Goal: Information Seeking & Learning: Learn about a topic

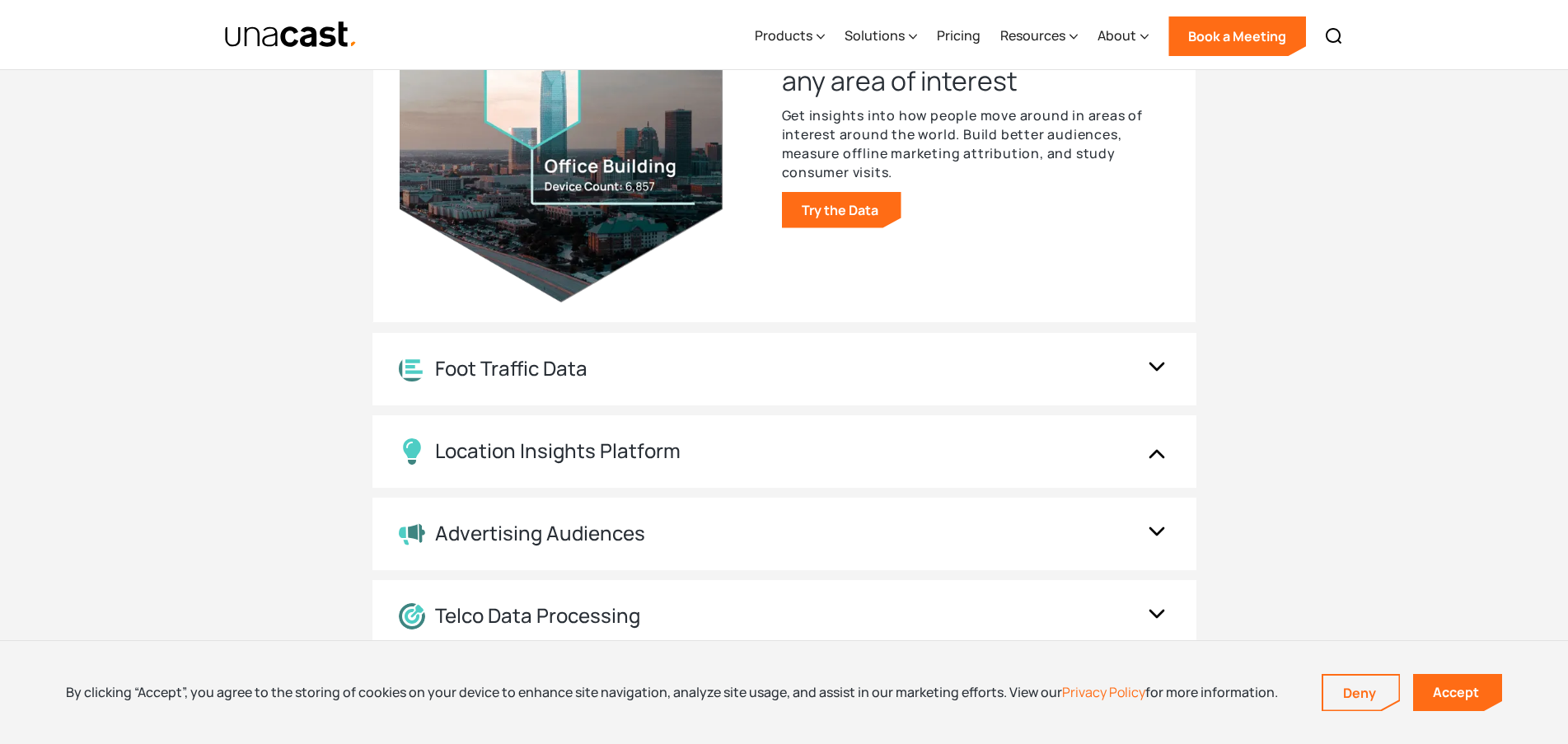
scroll to position [1840, 0]
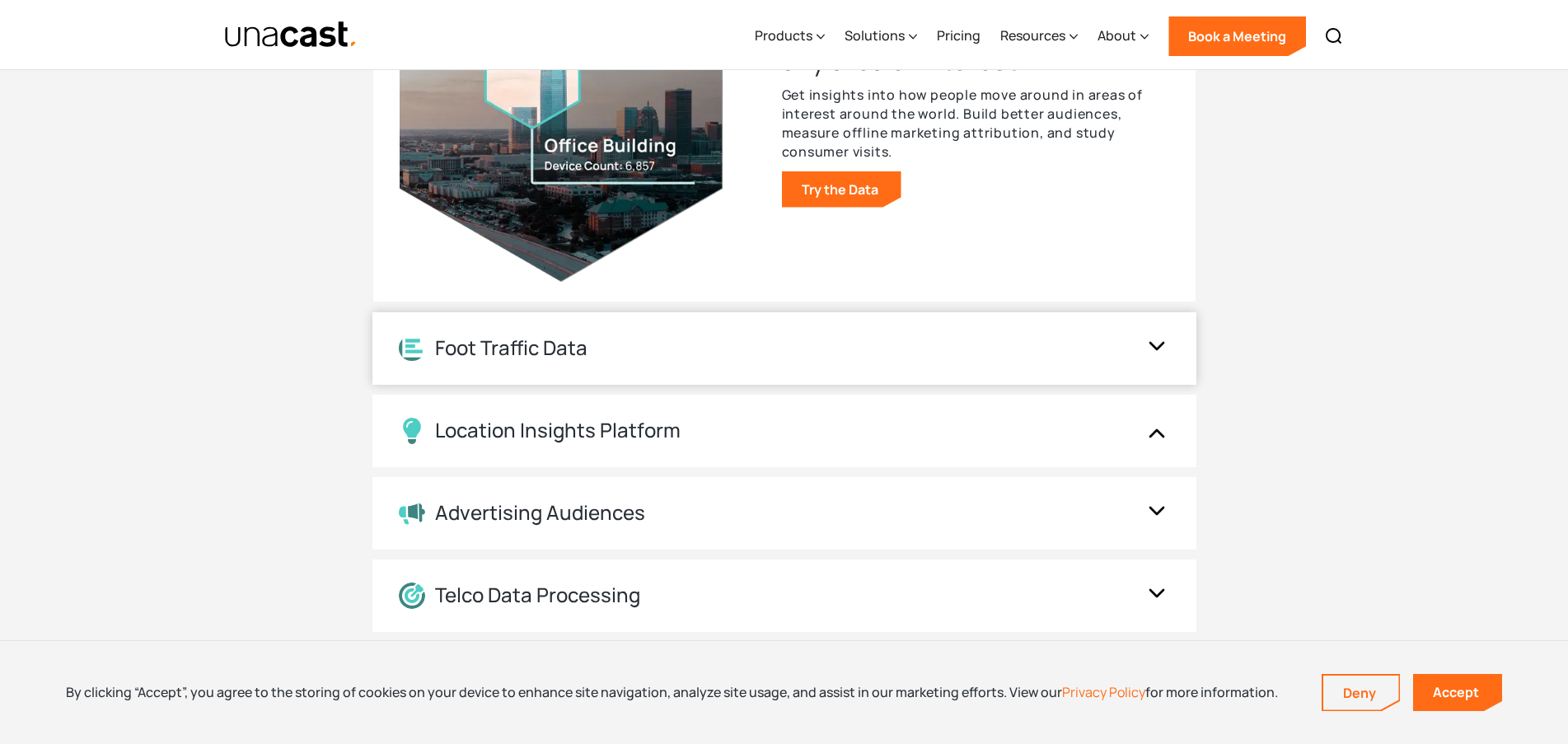
click at [692, 367] on div "Foot Traffic Data" at bounding box center [785, 349] width 824 height 72
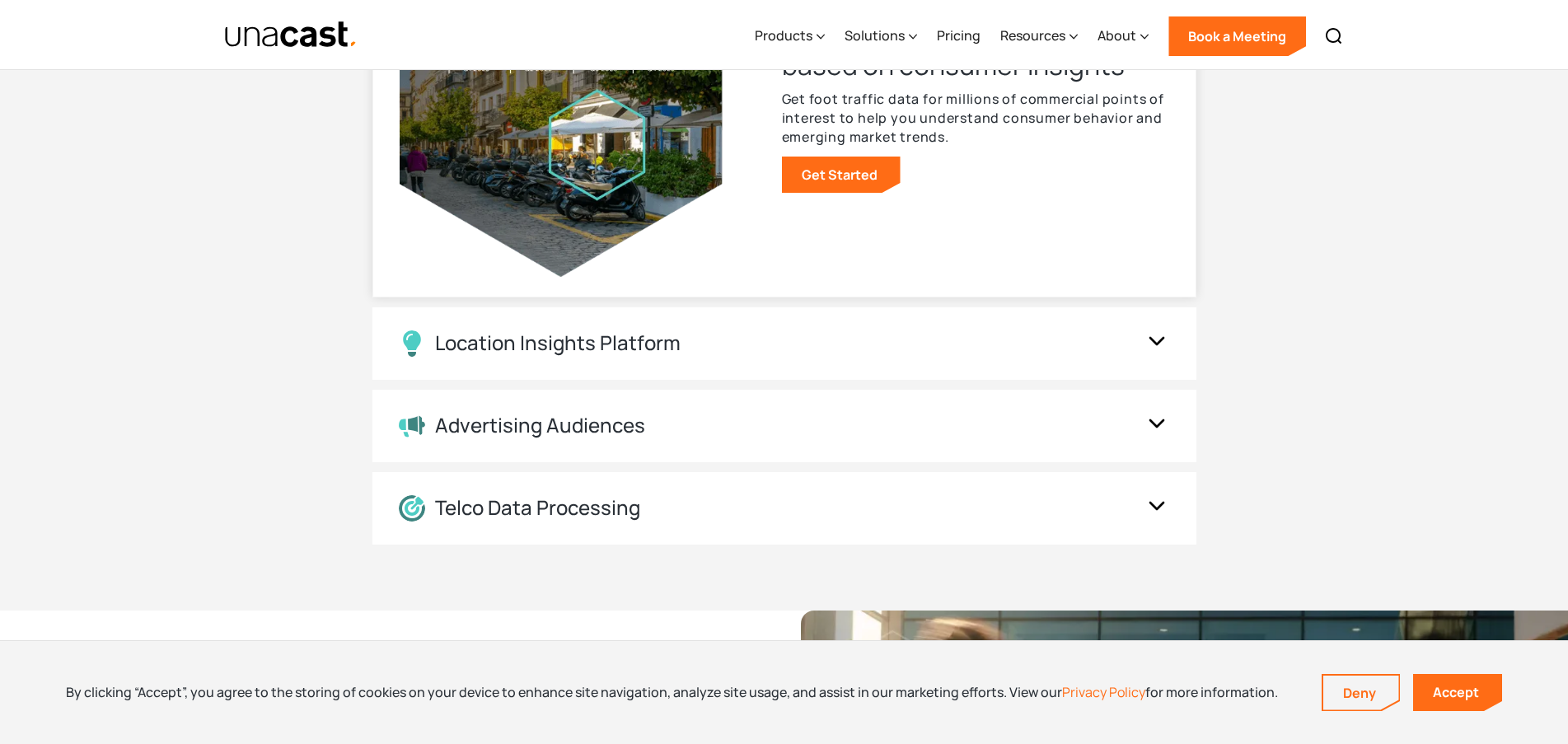
scroll to position [1929, 0]
click at [649, 357] on div "Location Insights Platform" at bounding box center [785, 343] width 824 height 72
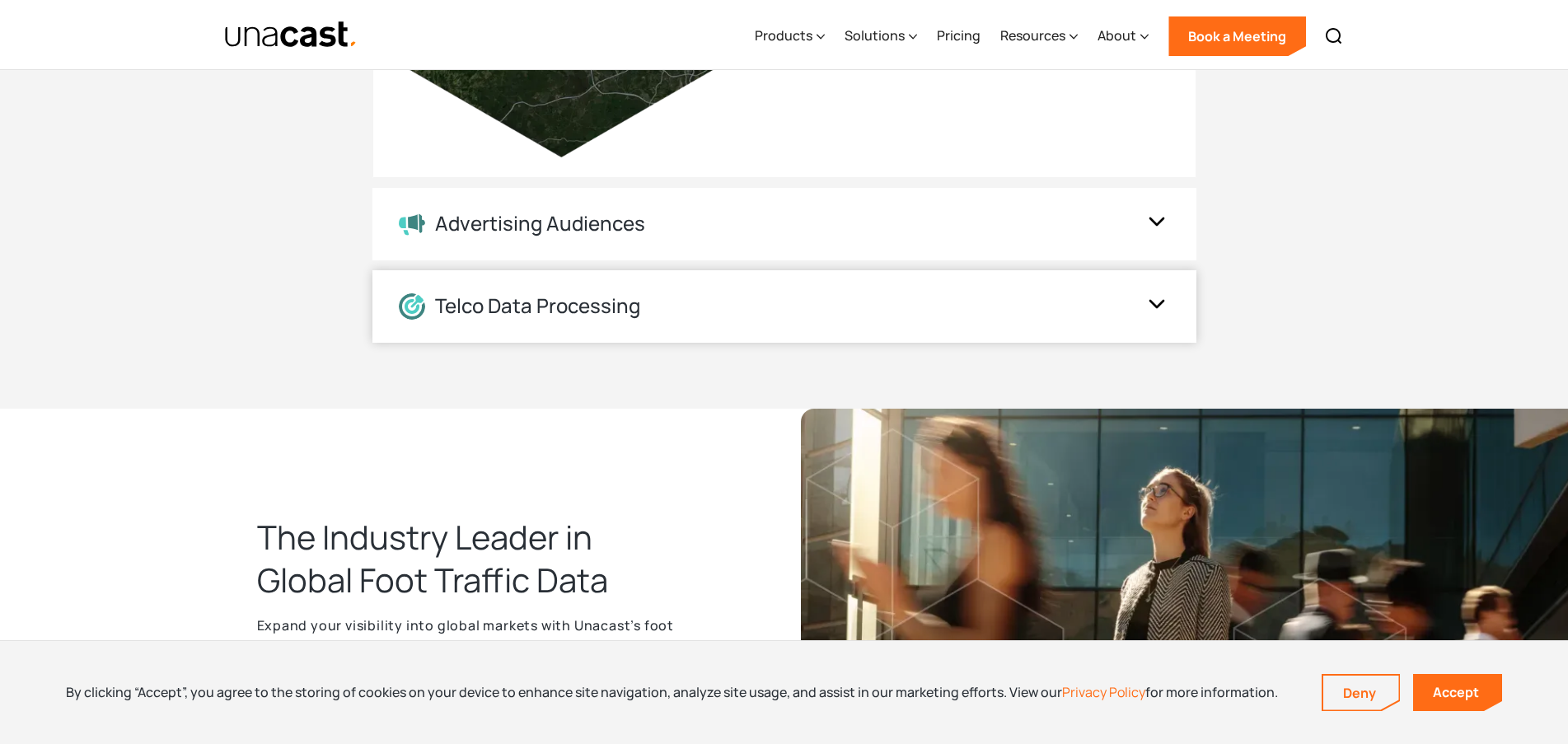
scroll to position [2142, 0]
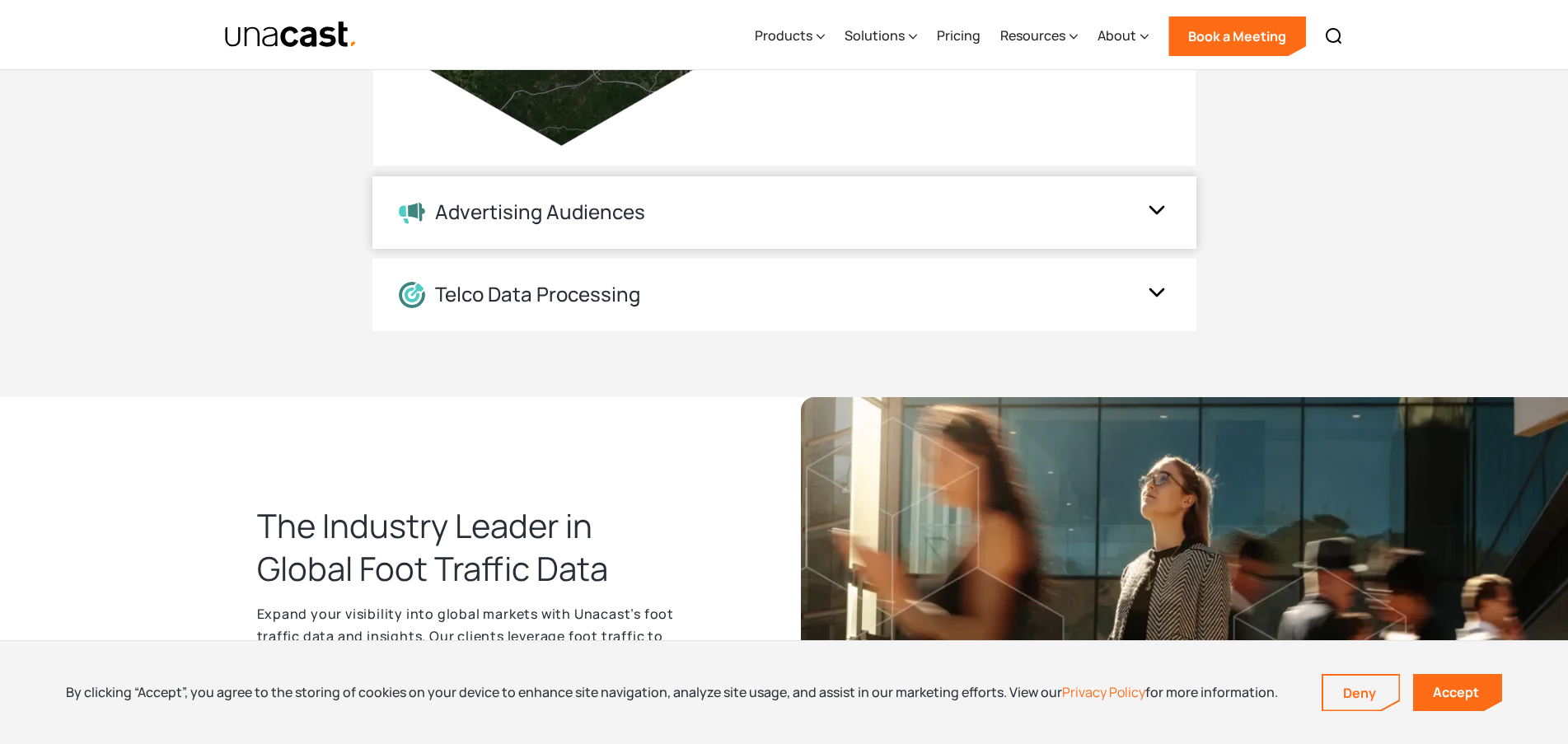
click at [662, 224] on div "Advertising Audiences" at bounding box center [768, 212] width 738 height 23
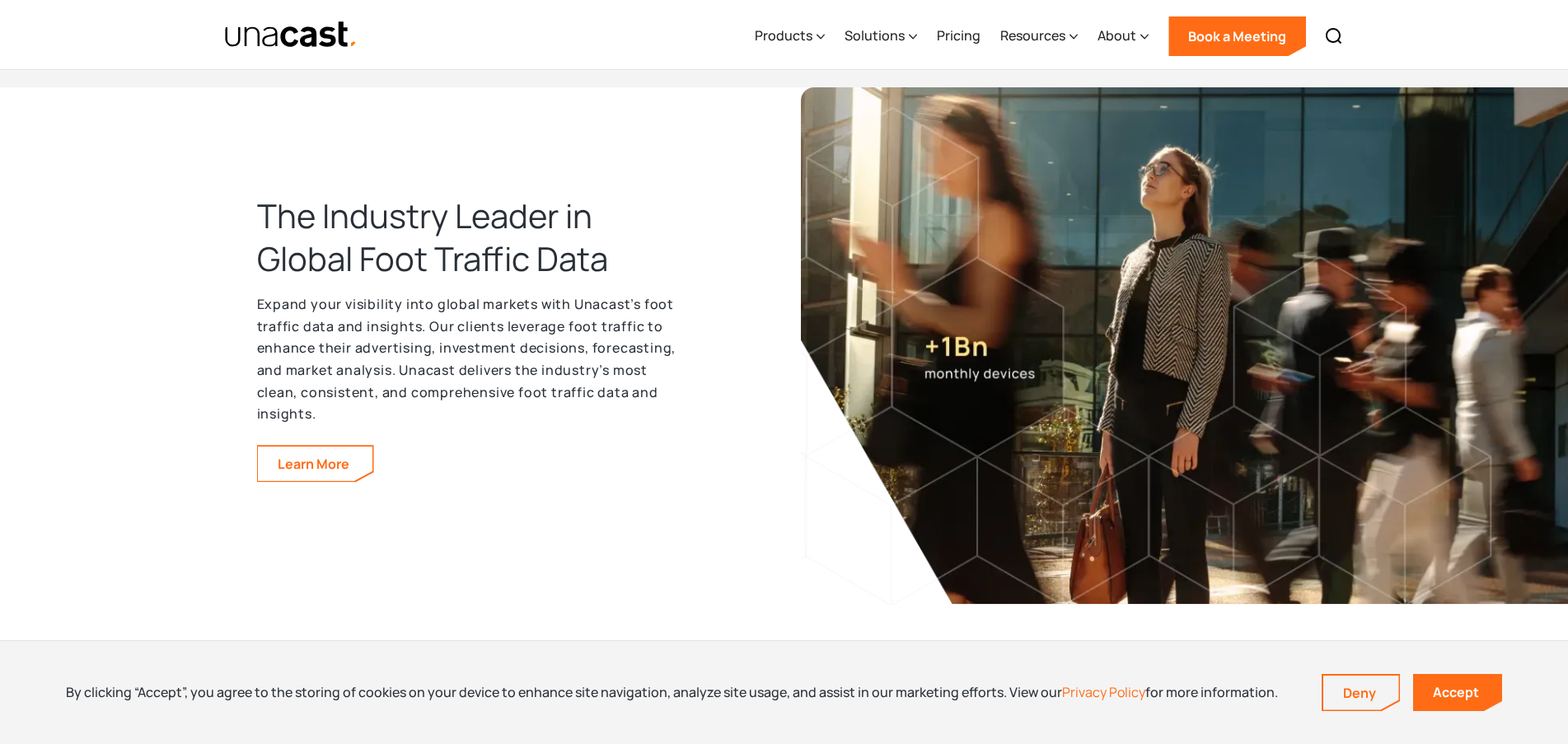
scroll to position [2453, 0]
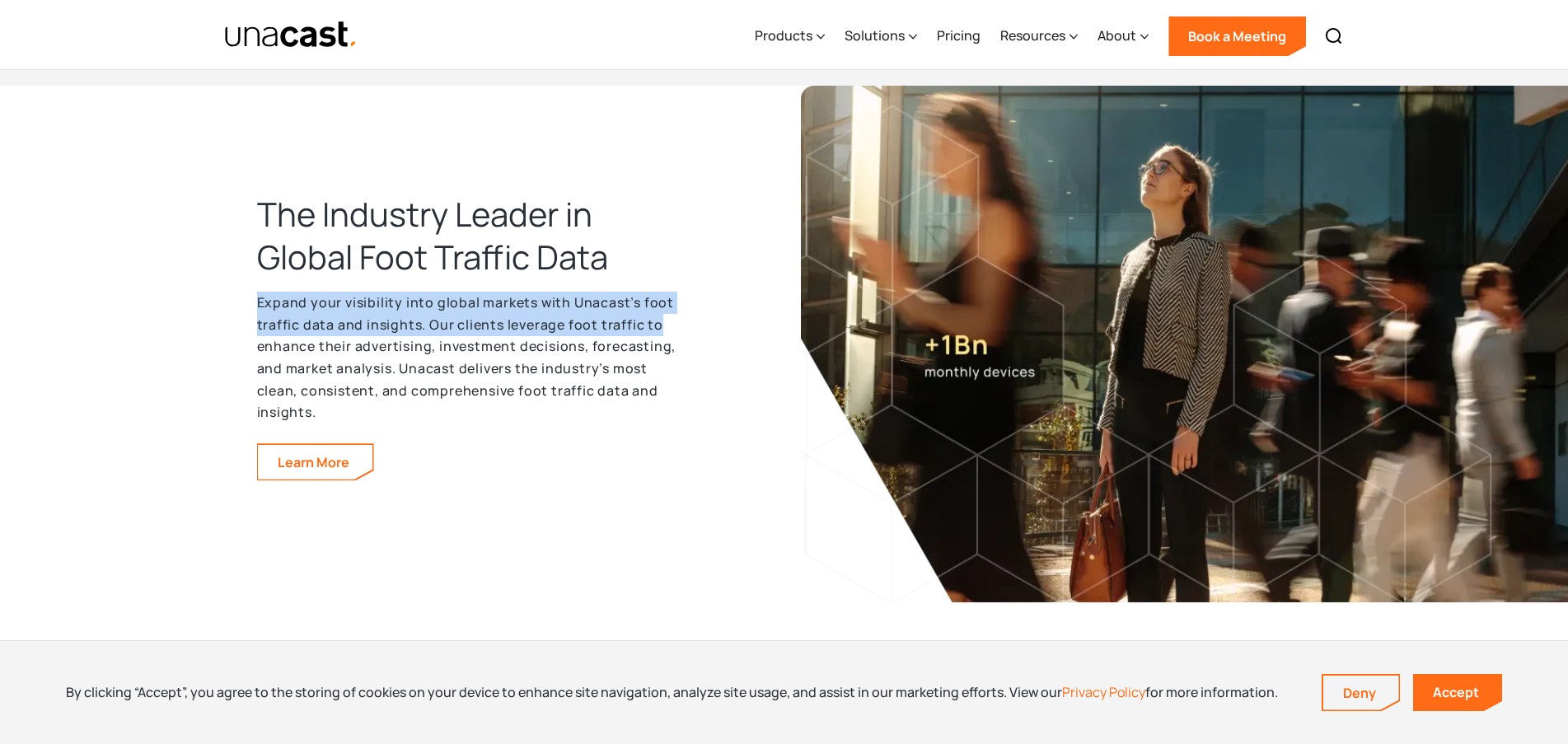
drag, startPoint x: 252, startPoint y: 296, endPoint x: 685, endPoint y: 326, distance: 434.0
type textarea "**********"
click at [685, 326] on div "The Industry Leader in Global Foot Traffic Data Expand your visibility into glo…" at bounding box center [784, 378] width 1568 height 583
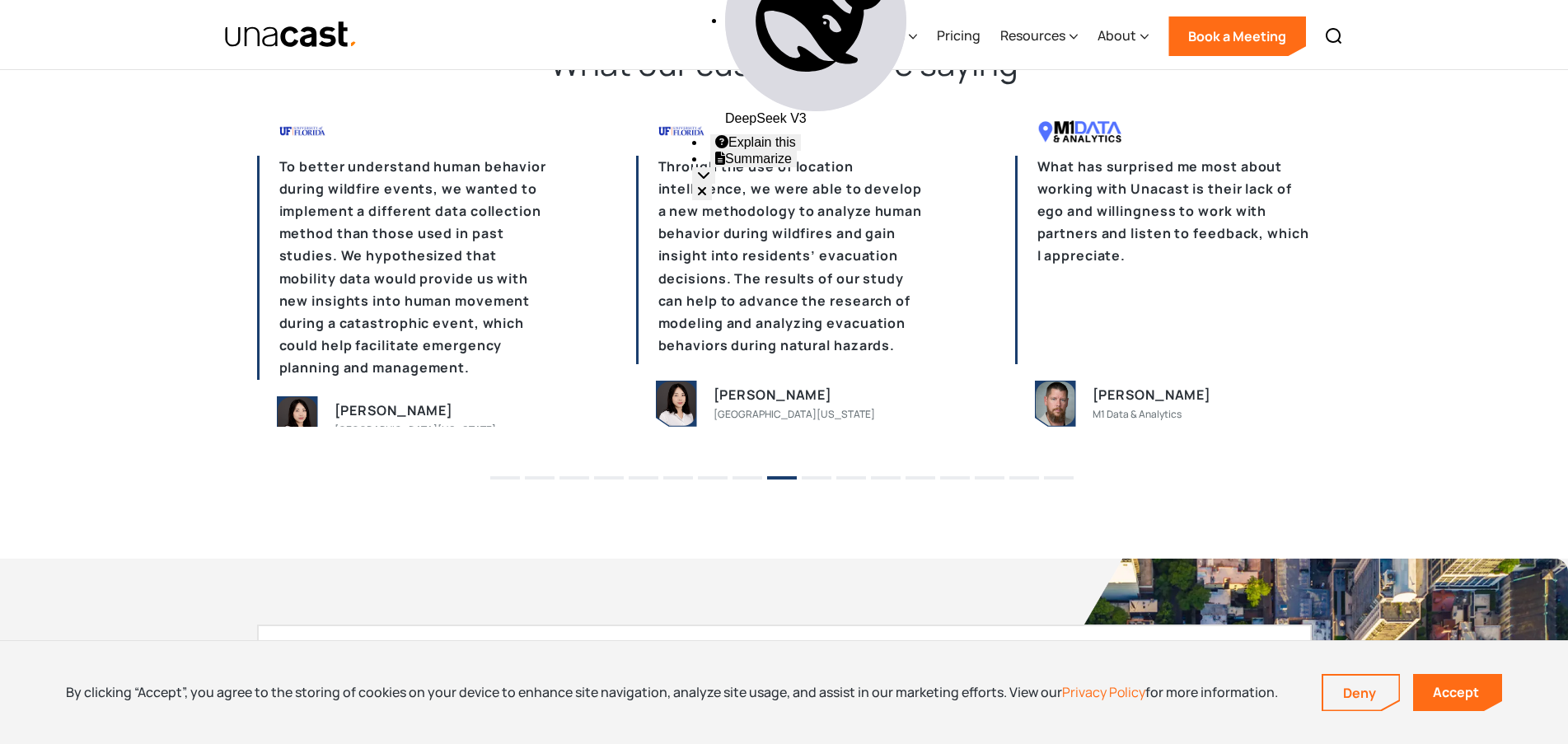
scroll to position [4055, 0]
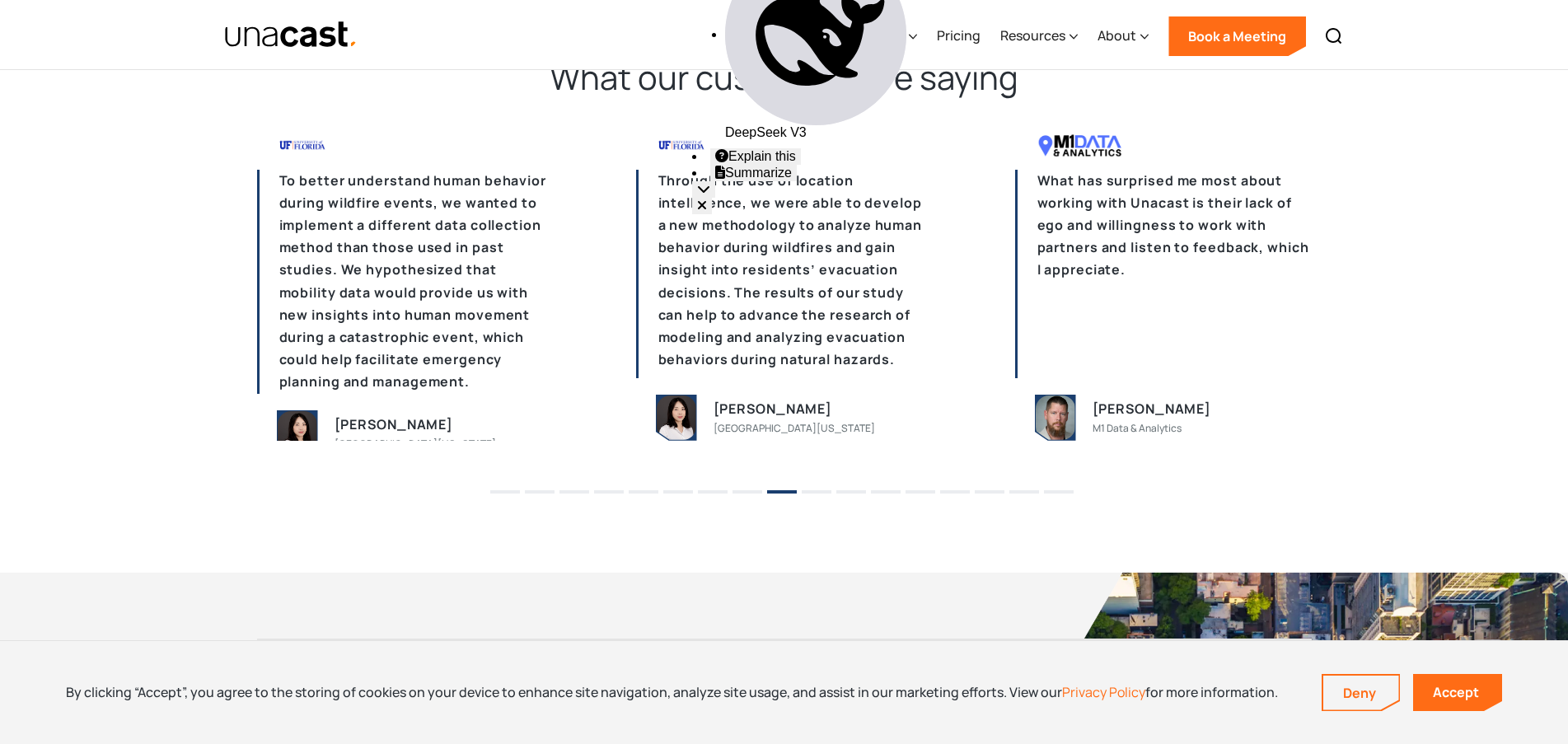
click at [813, 490] on button "10" at bounding box center [816, 491] width 29 height 3
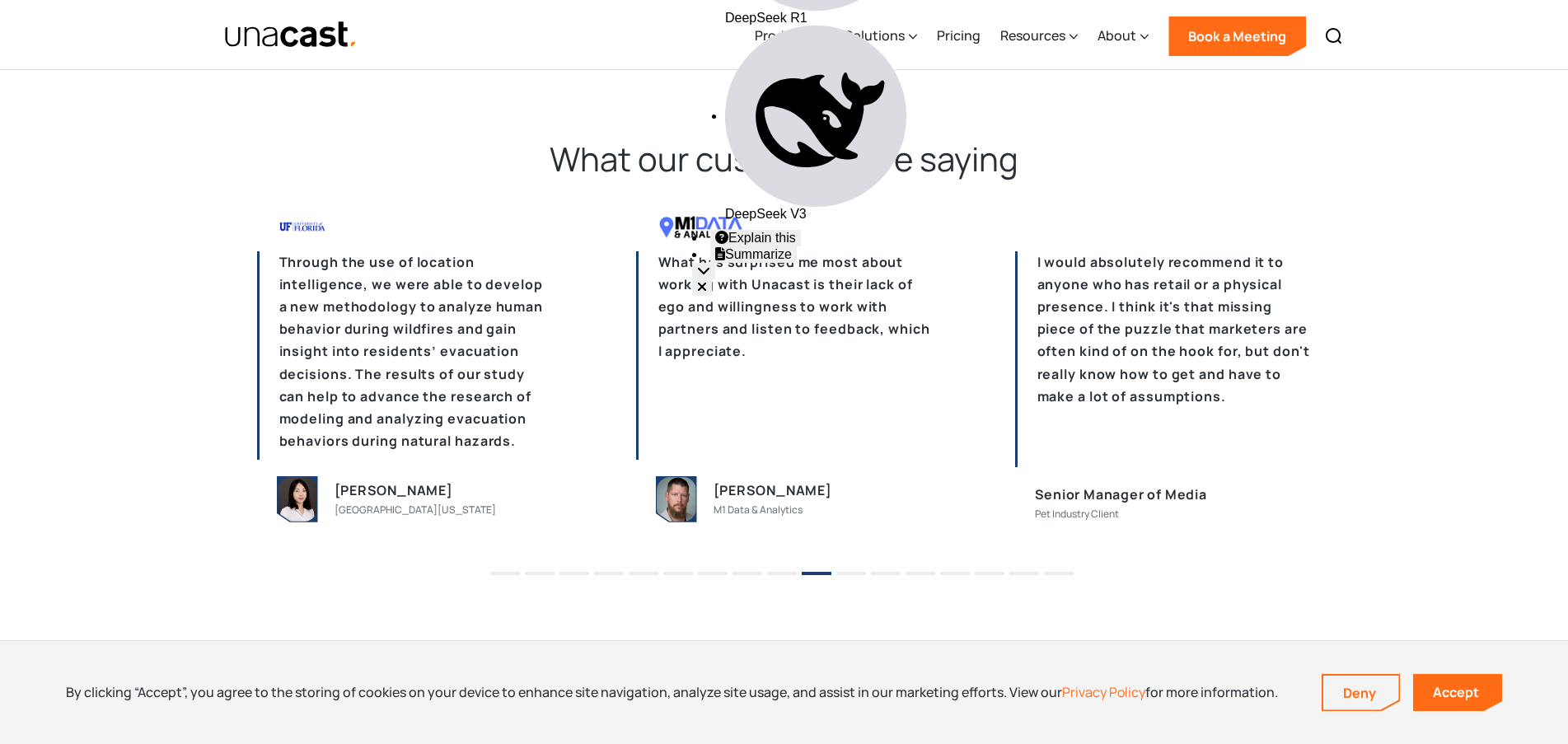
scroll to position [3970, 0]
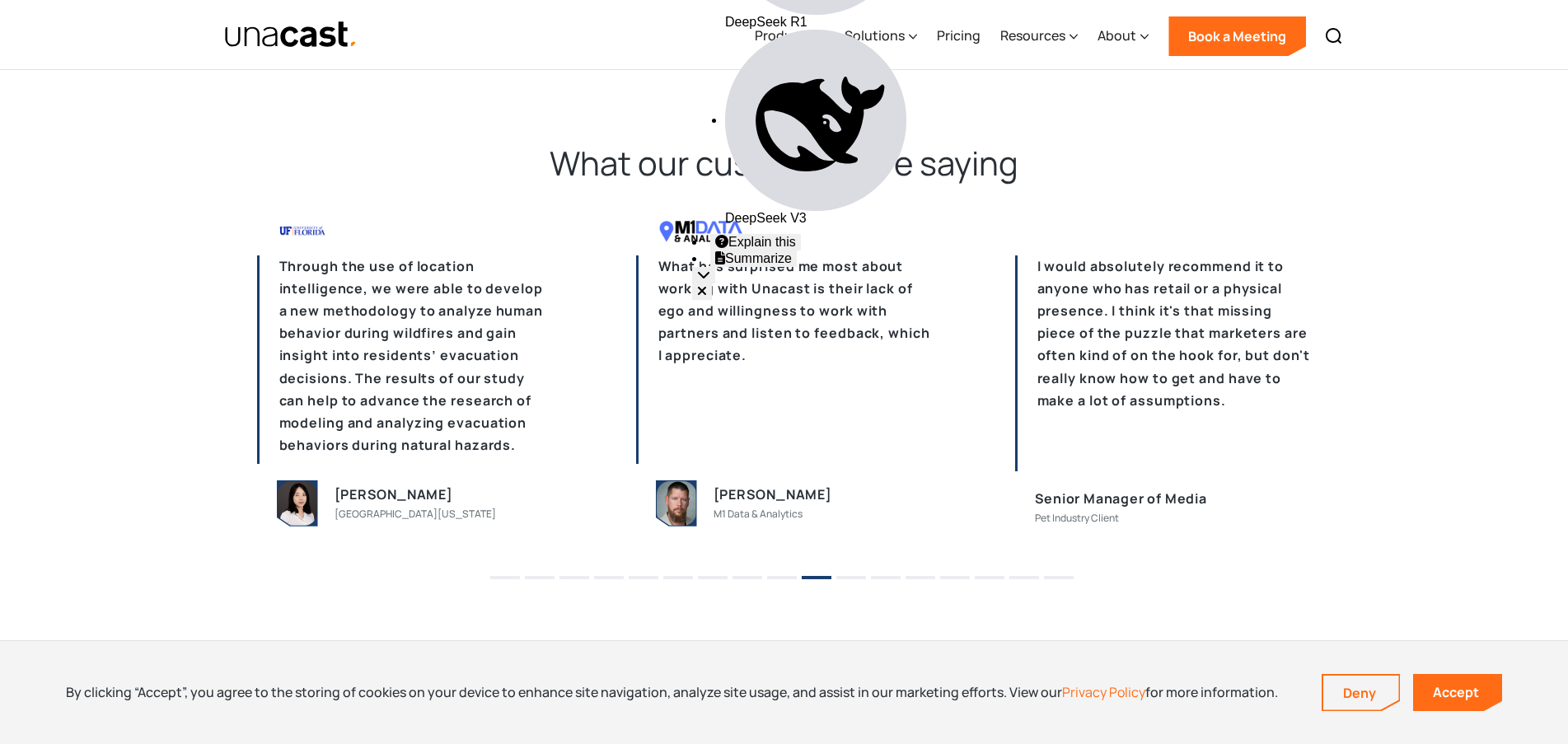
click at [848, 578] on button "11" at bounding box center [852, 578] width 29 height 3
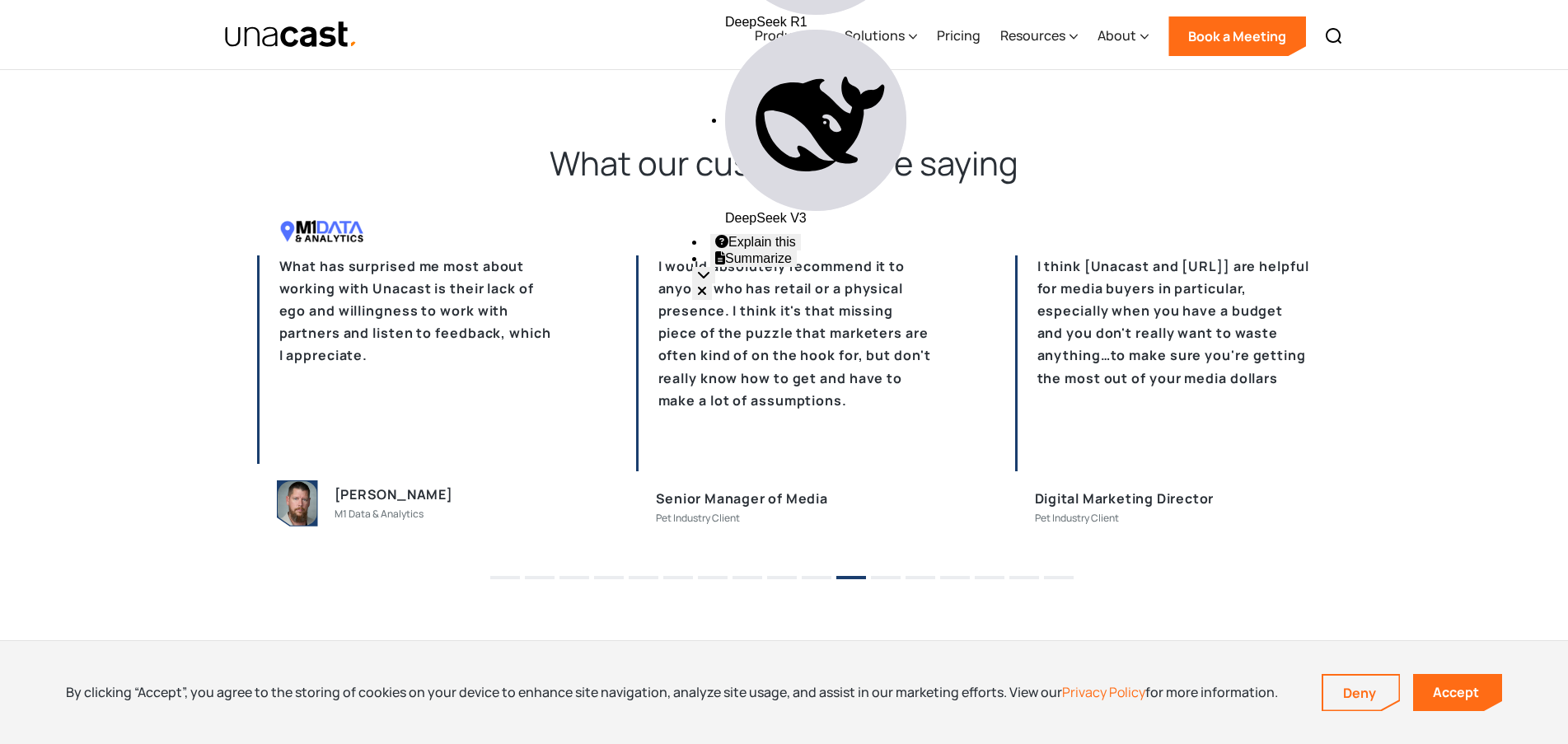
click at [885, 575] on li "12" at bounding box center [886, 572] width 29 height 24
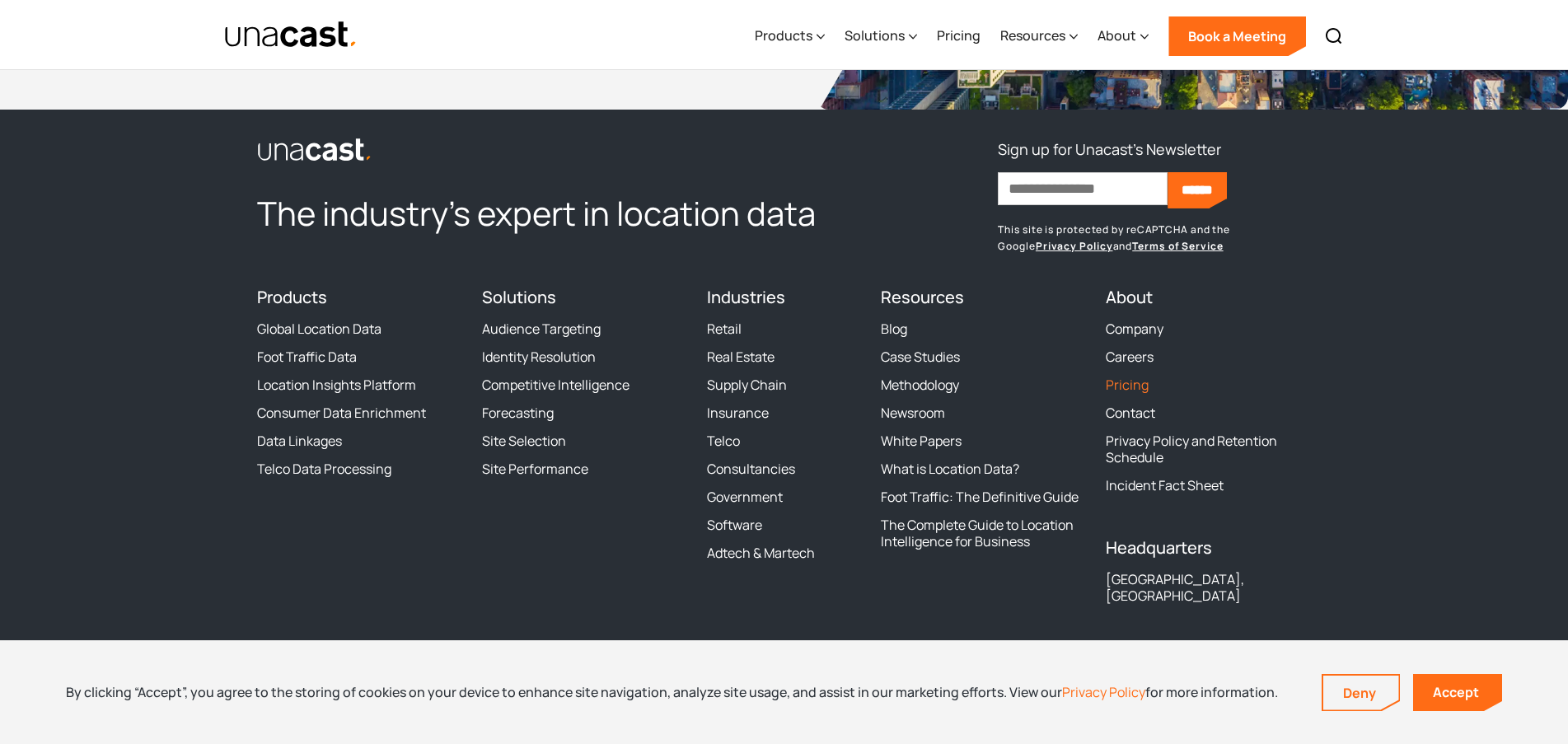
scroll to position [5040, 0]
click at [1129, 389] on link "Pricing" at bounding box center [1128, 386] width 43 height 17
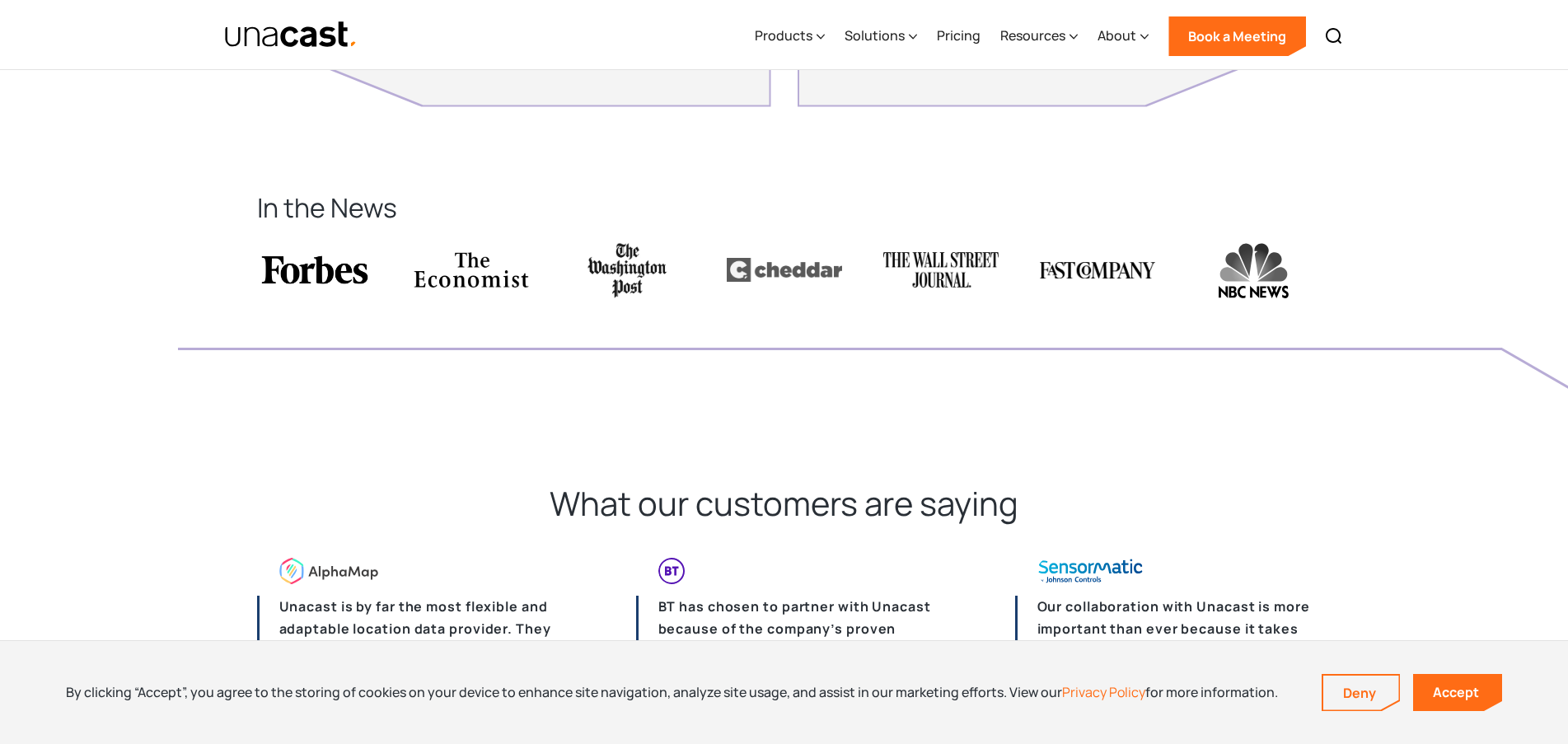
scroll to position [3637, 0]
